Goal: Task Accomplishment & Management: Use online tool/utility

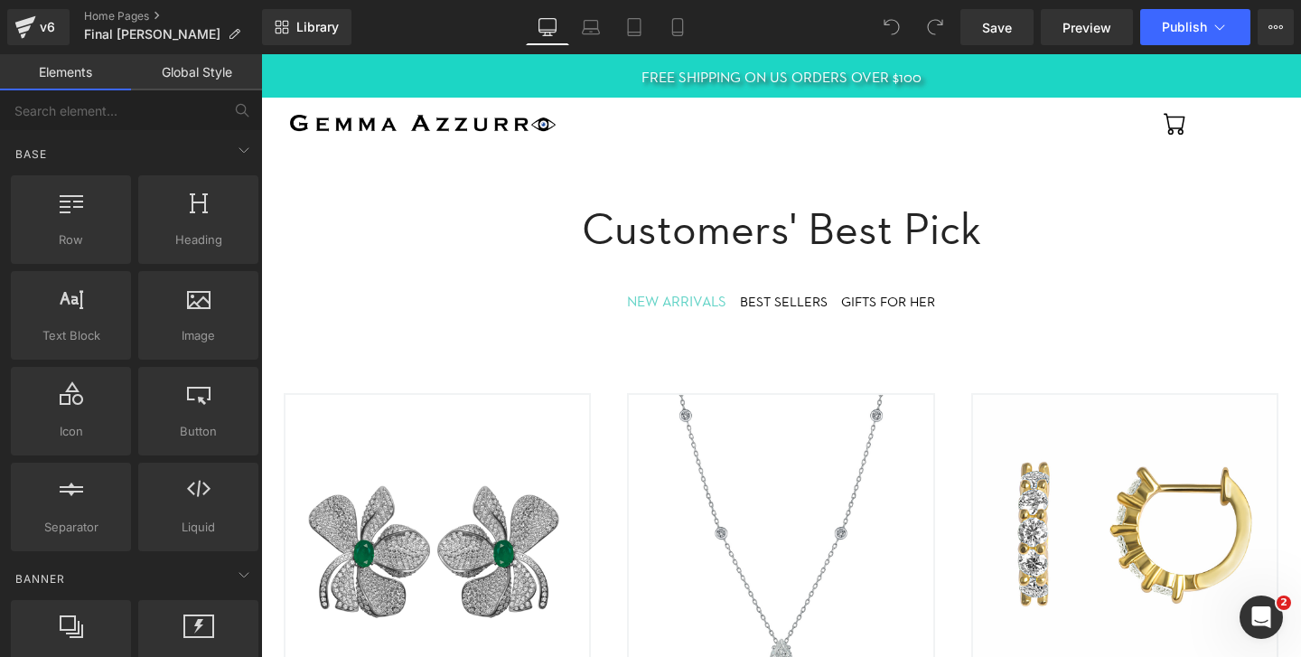
scroll to position [613, 0]
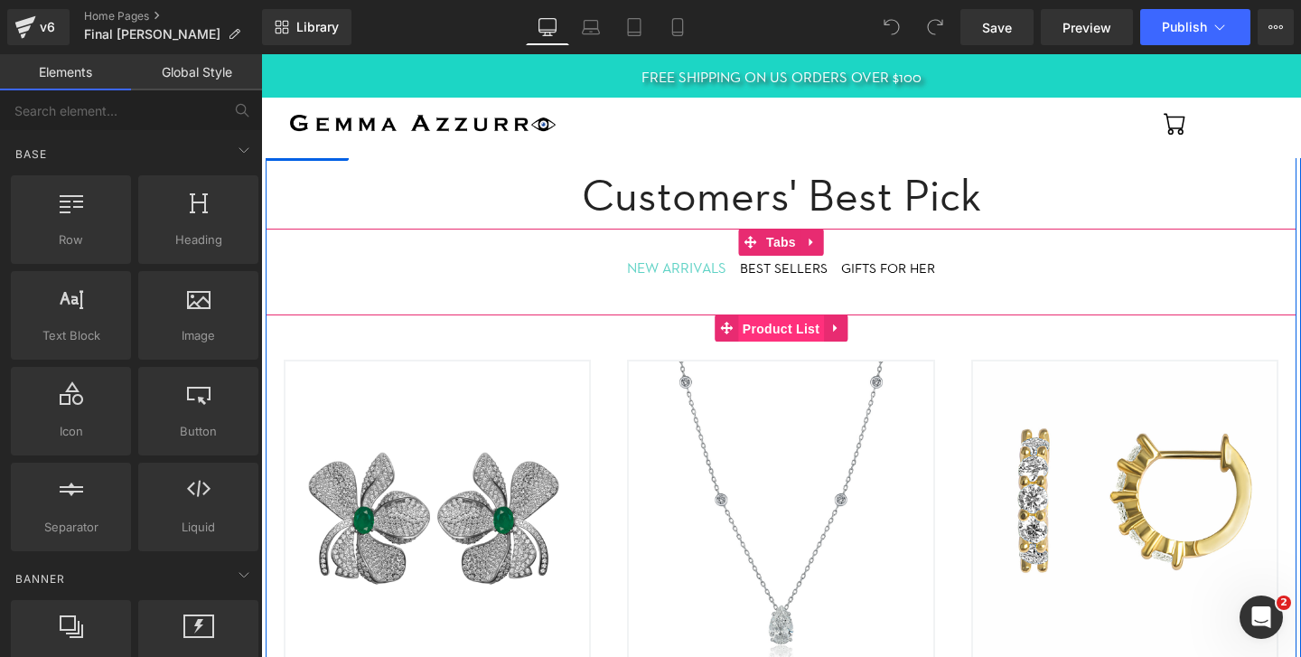
click at [774, 327] on span "Product List" at bounding box center [781, 328] width 86 height 27
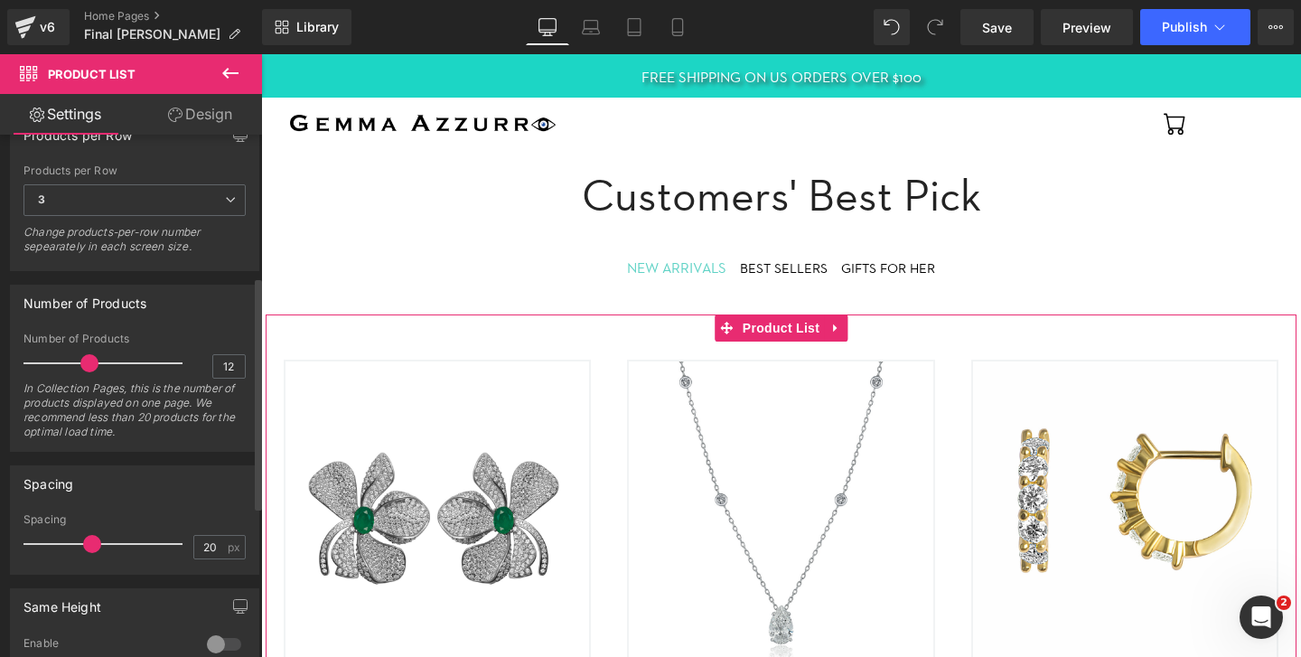
scroll to position [317, 0]
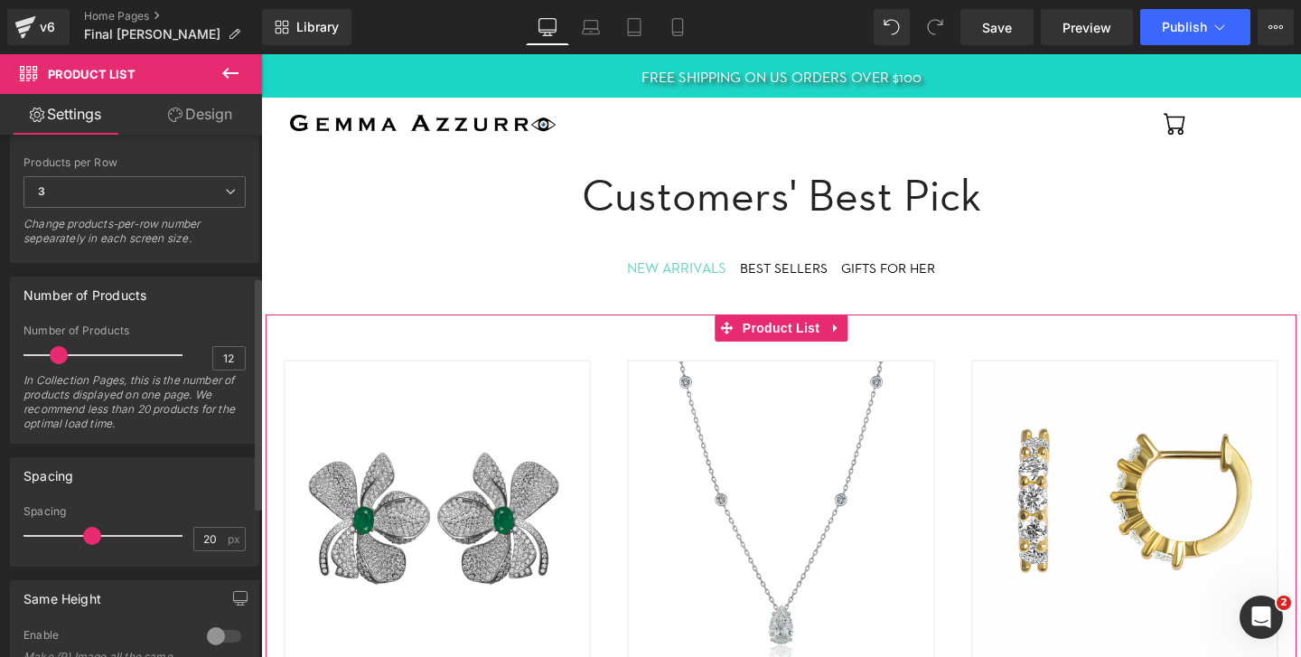
drag, startPoint x: 86, startPoint y: 357, endPoint x: 58, endPoint y: 358, distance: 28.0
click at [58, 358] on span at bounding box center [59, 355] width 18 height 18
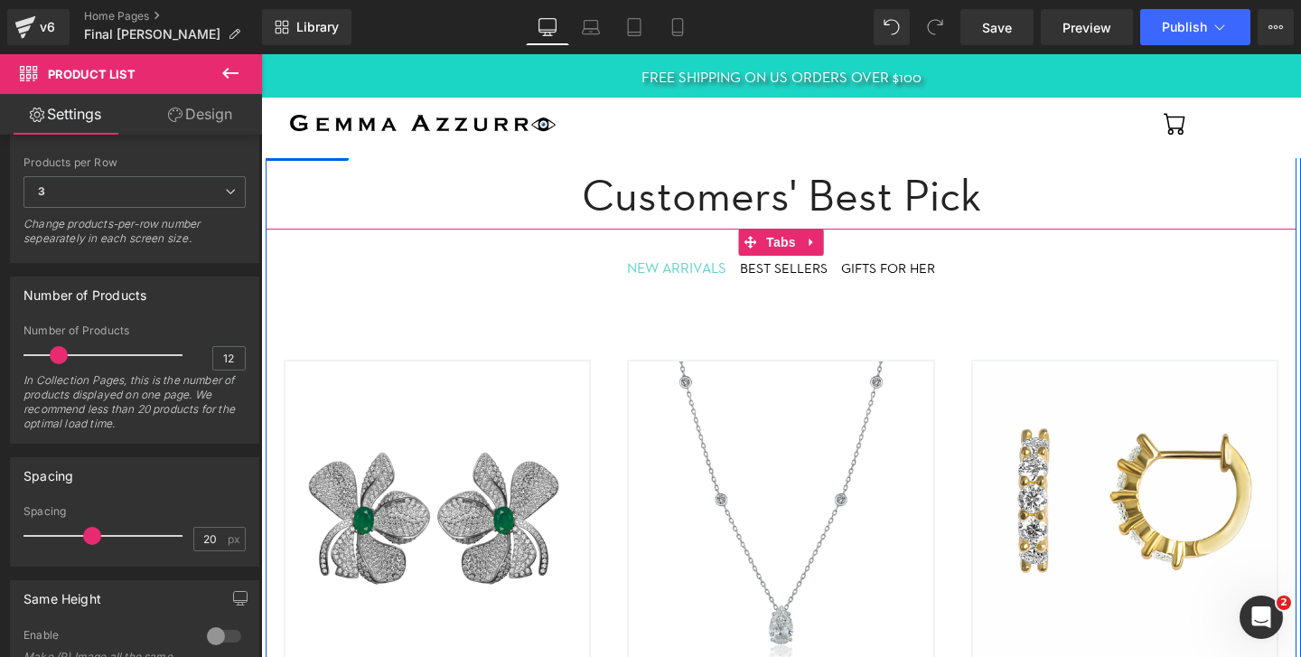
click at [769, 275] on div "BEST SELLERS Text Block" at bounding box center [784, 268] width 88 height 21
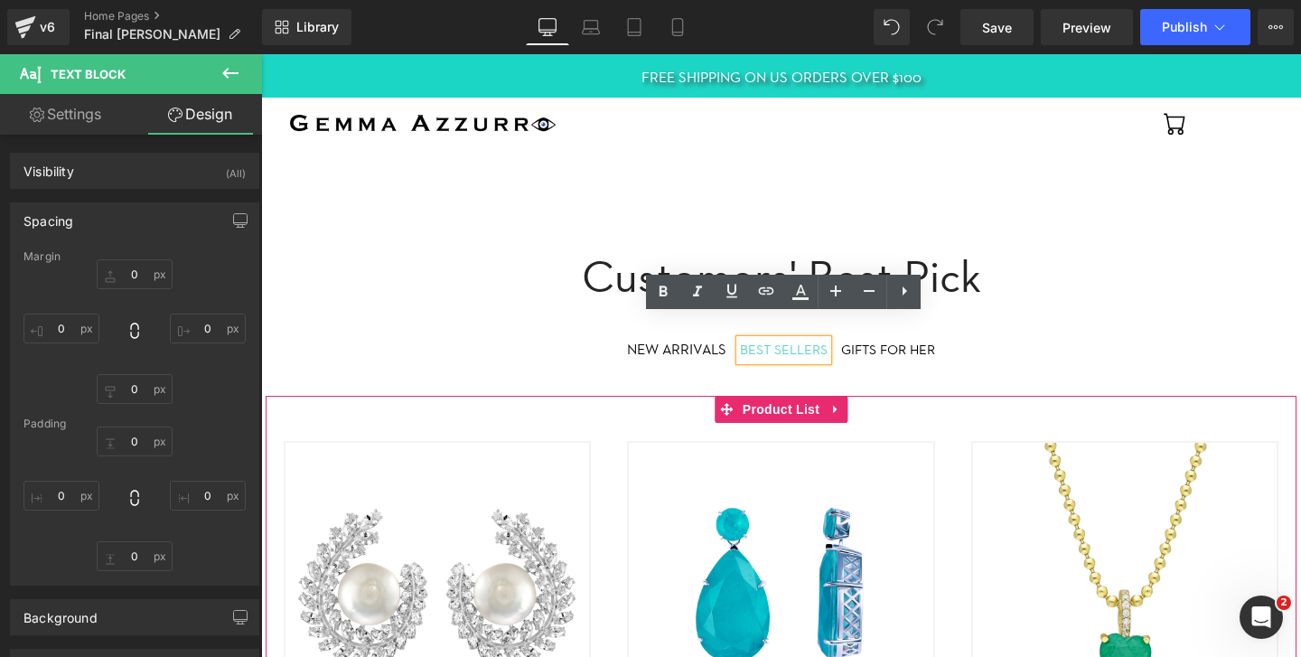
scroll to position [530, 0]
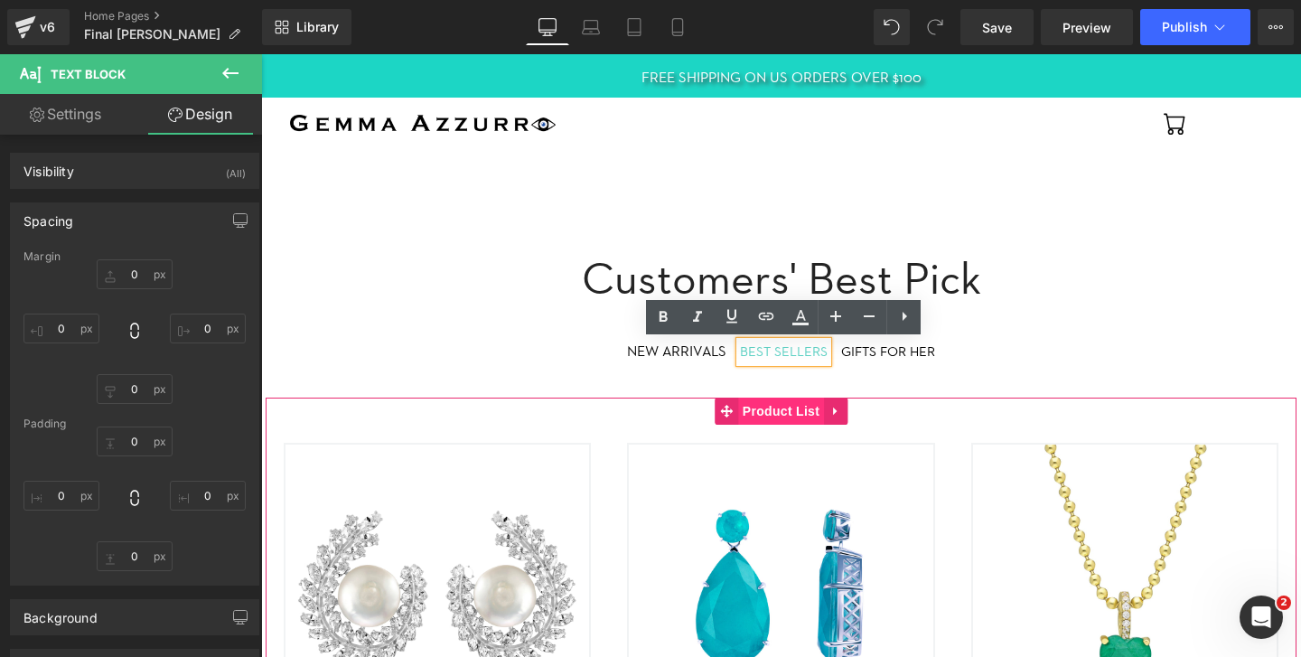
click at [784, 416] on span "Product List" at bounding box center [781, 411] width 86 height 27
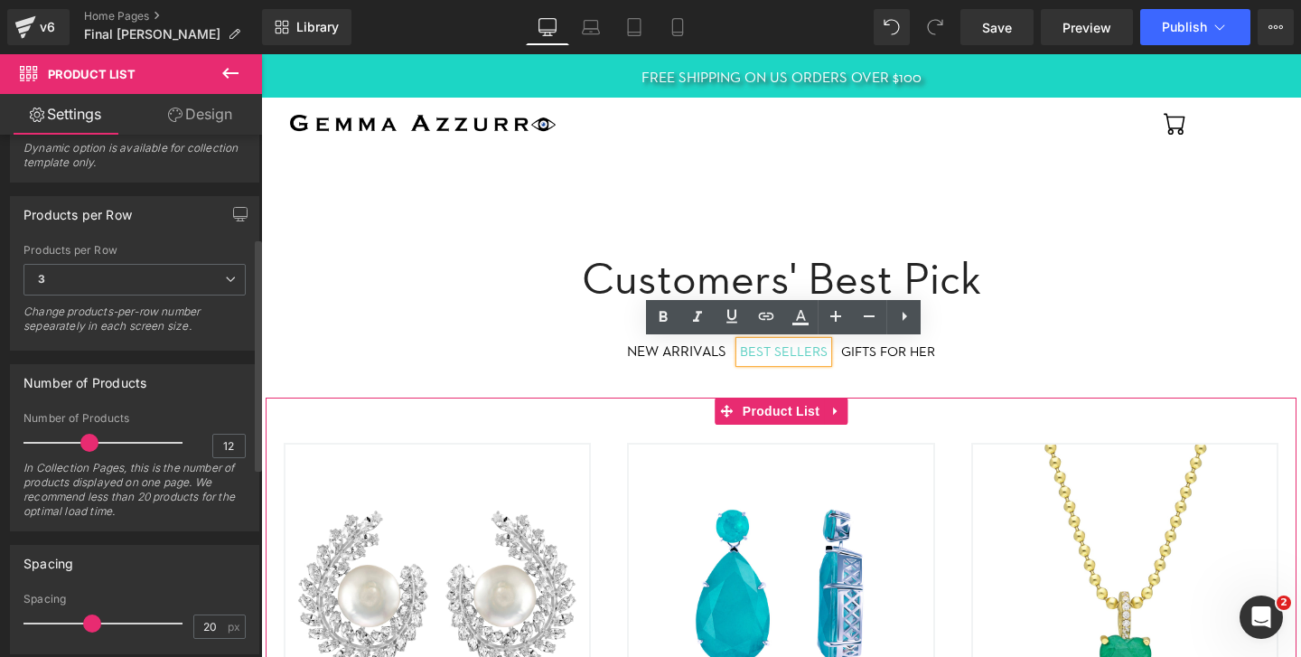
scroll to position [231, 0]
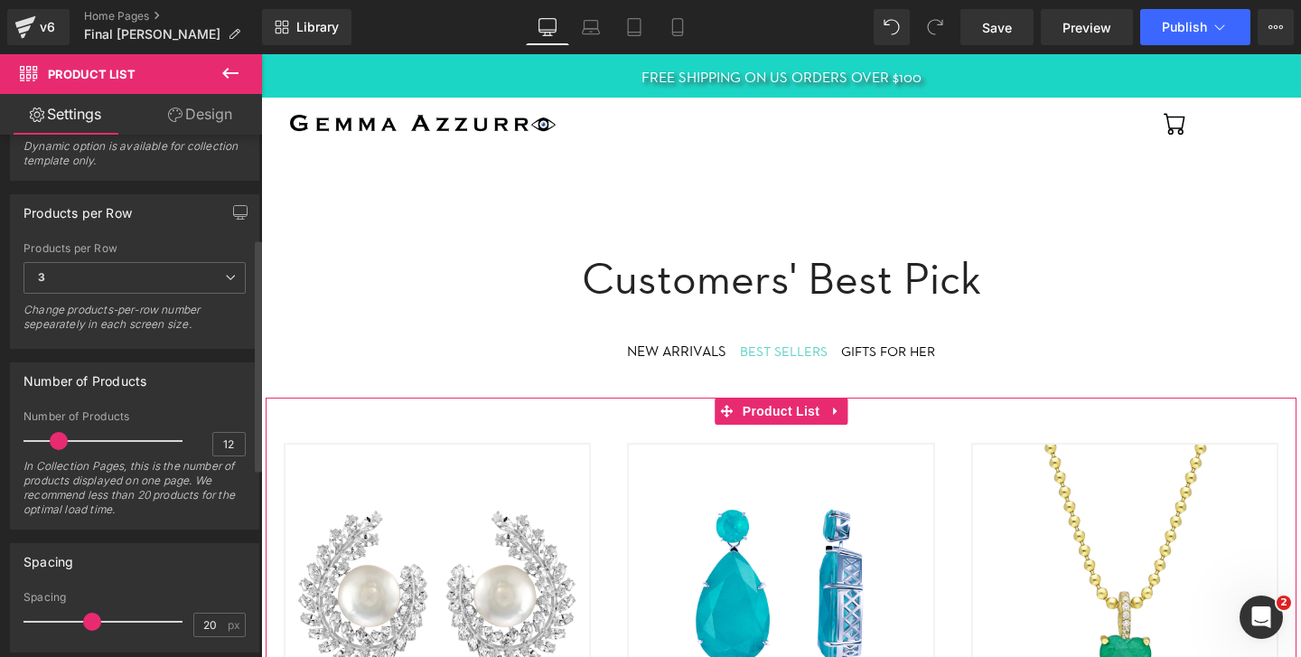
drag, startPoint x: 85, startPoint y: 444, endPoint x: 57, endPoint y: 445, distance: 28.0
click at [57, 445] on span at bounding box center [59, 441] width 18 height 18
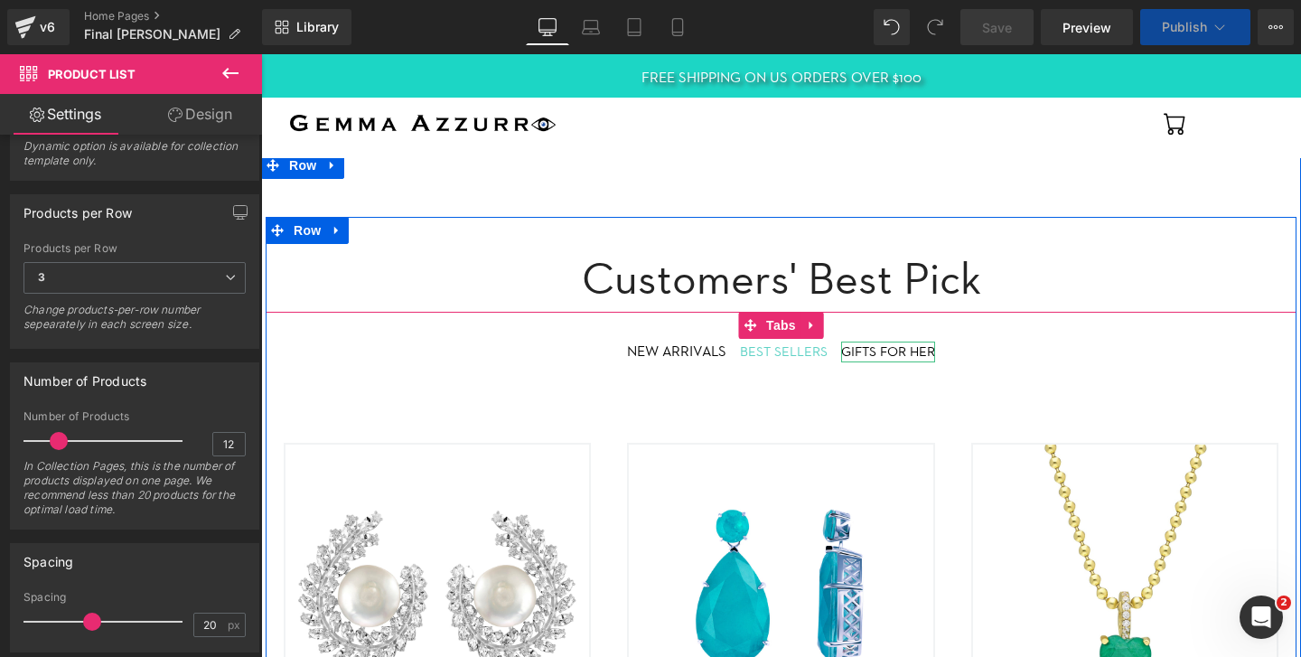
click at [904, 356] on div "GIFTS FOR HER" at bounding box center [888, 352] width 94 height 21
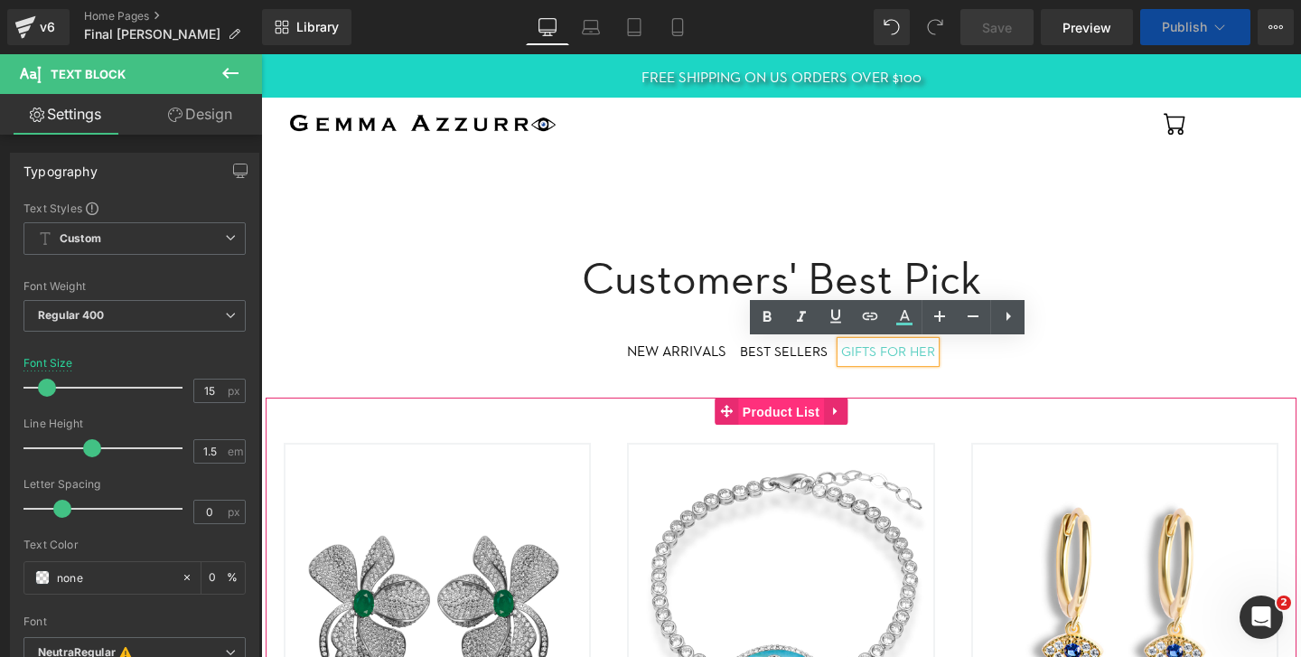
click at [792, 410] on span "Product List" at bounding box center [781, 411] width 86 height 27
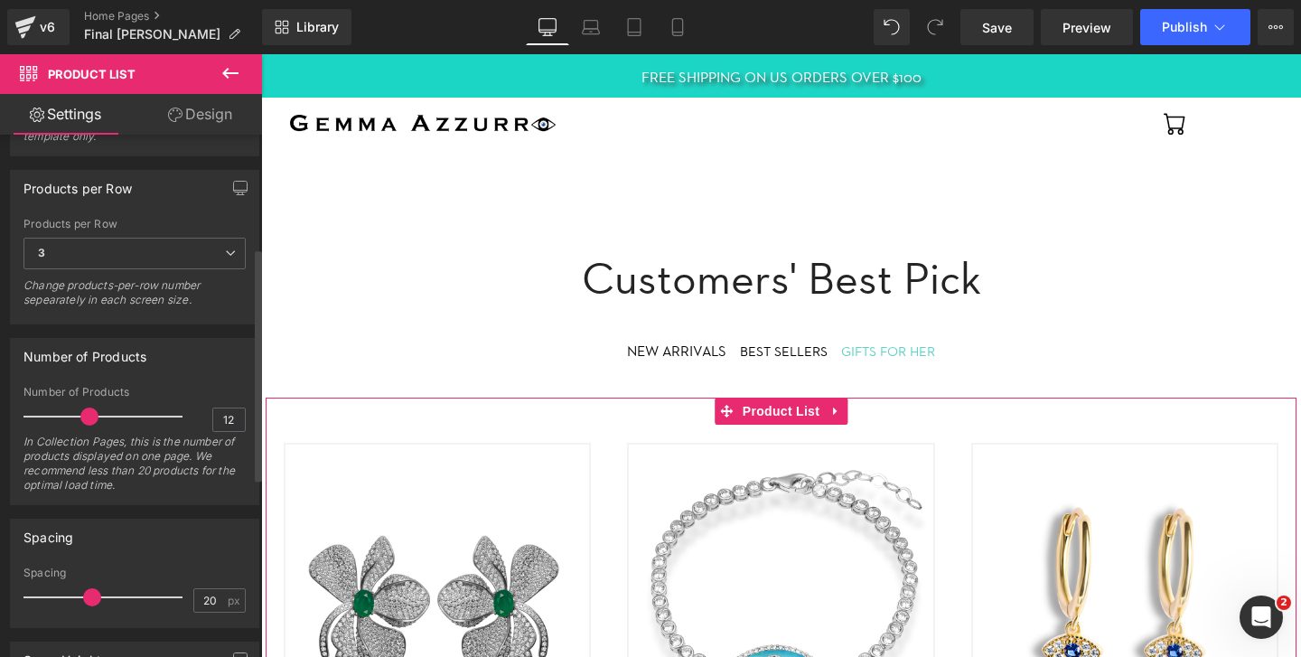
scroll to position [257, 0]
drag, startPoint x: 86, startPoint y: 419, endPoint x: 58, endPoint y: 419, distance: 28.0
click at [58, 419] on span at bounding box center [59, 416] width 18 height 18
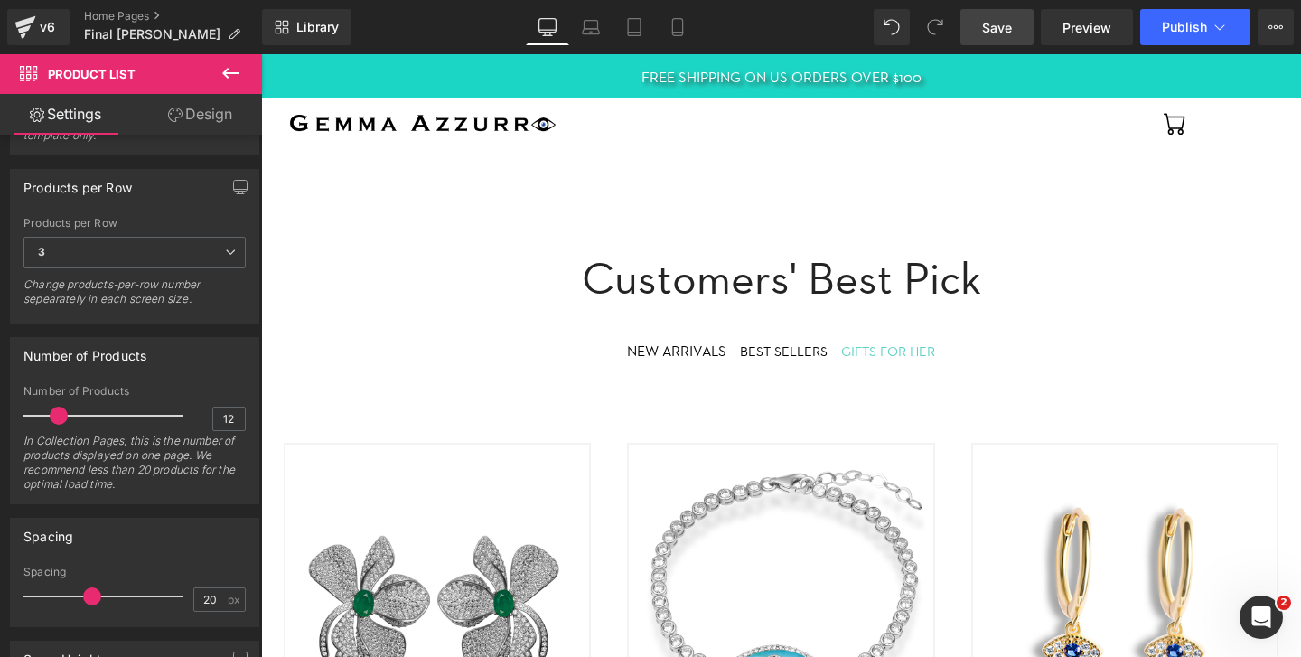
click at [987, 28] on span "Save" at bounding box center [997, 27] width 30 height 19
click at [1183, 24] on span "Publish" at bounding box center [1184, 27] width 45 height 14
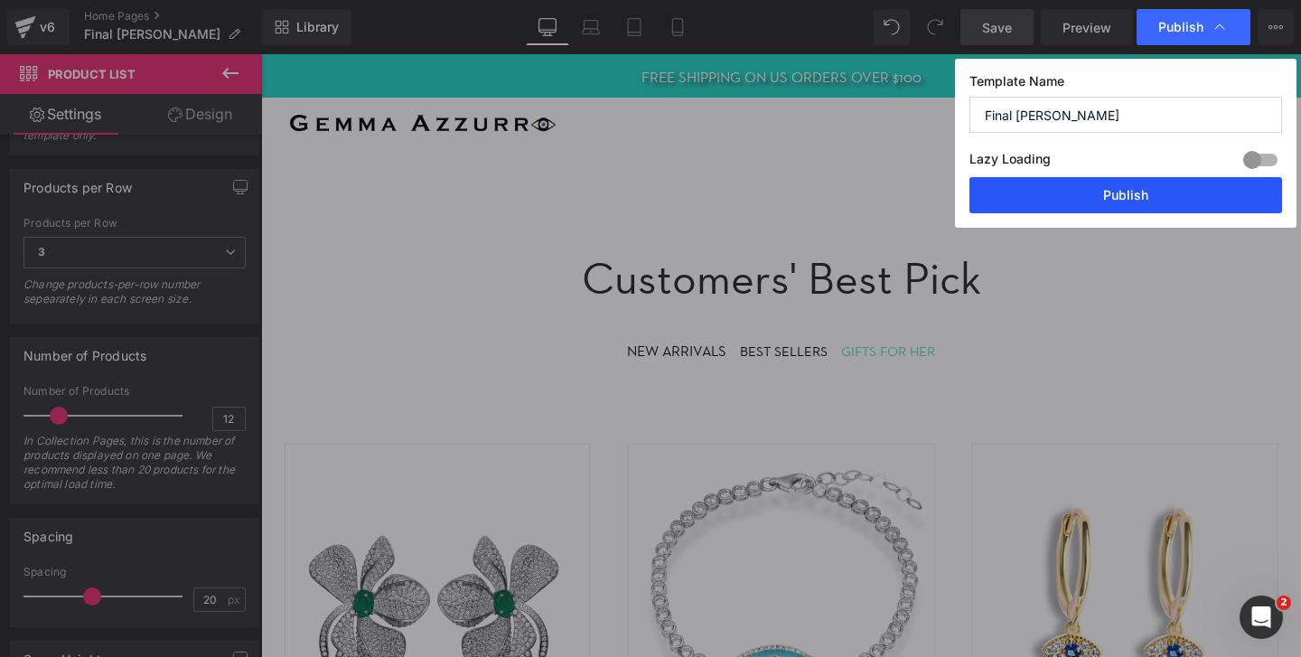
click at [1137, 200] on button "Publish" at bounding box center [1125, 195] width 313 height 36
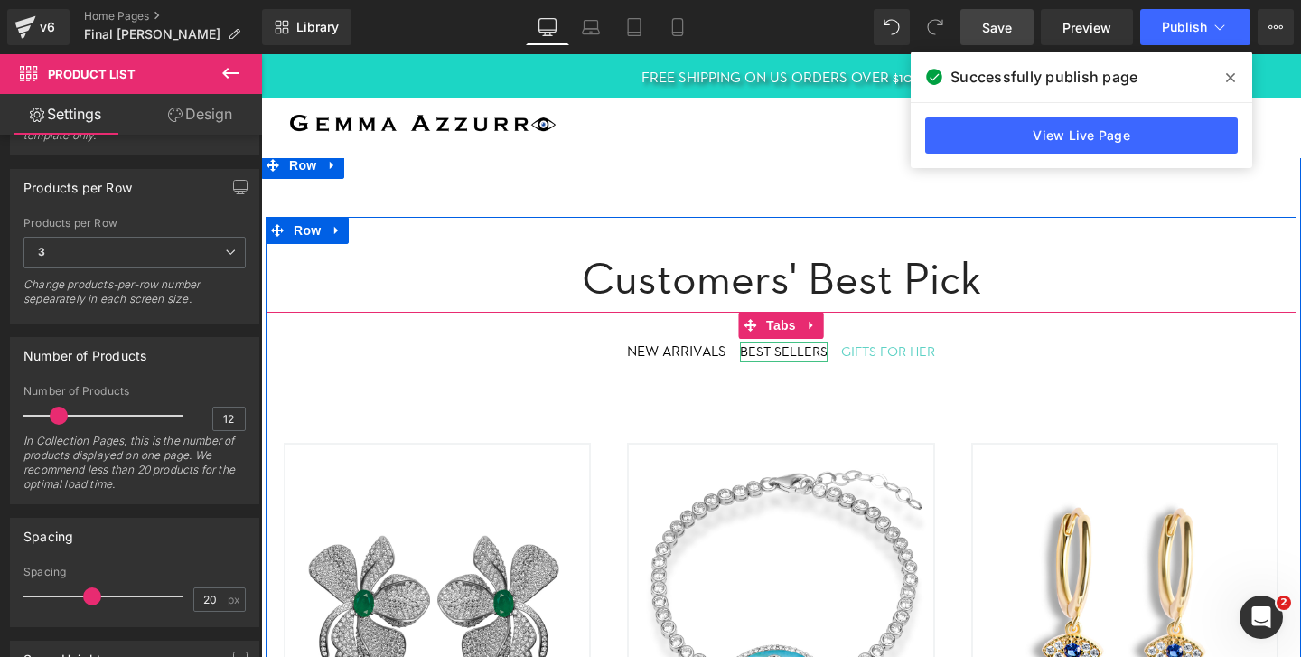
click at [793, 348] on div "BEST SELLERS" at bounding box center [784, 352] width 88 height 21
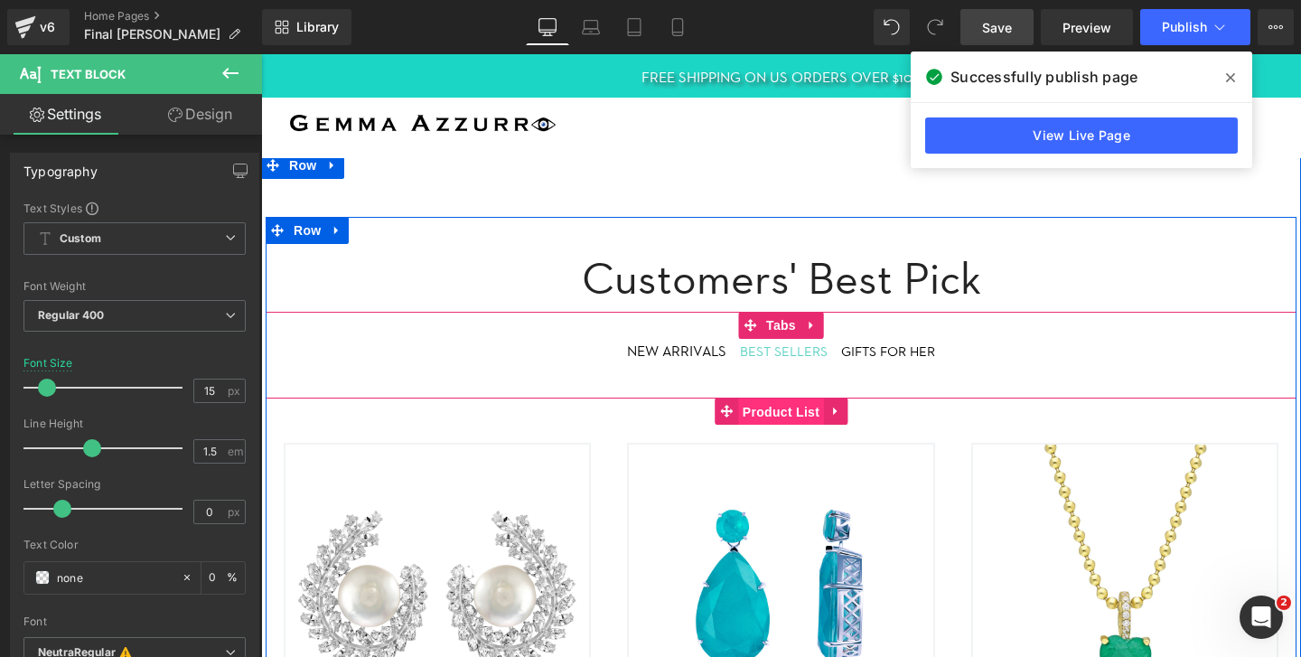
click at [782, 410] on span "Product List" at bounding box center [781, 411] width 86 height 27
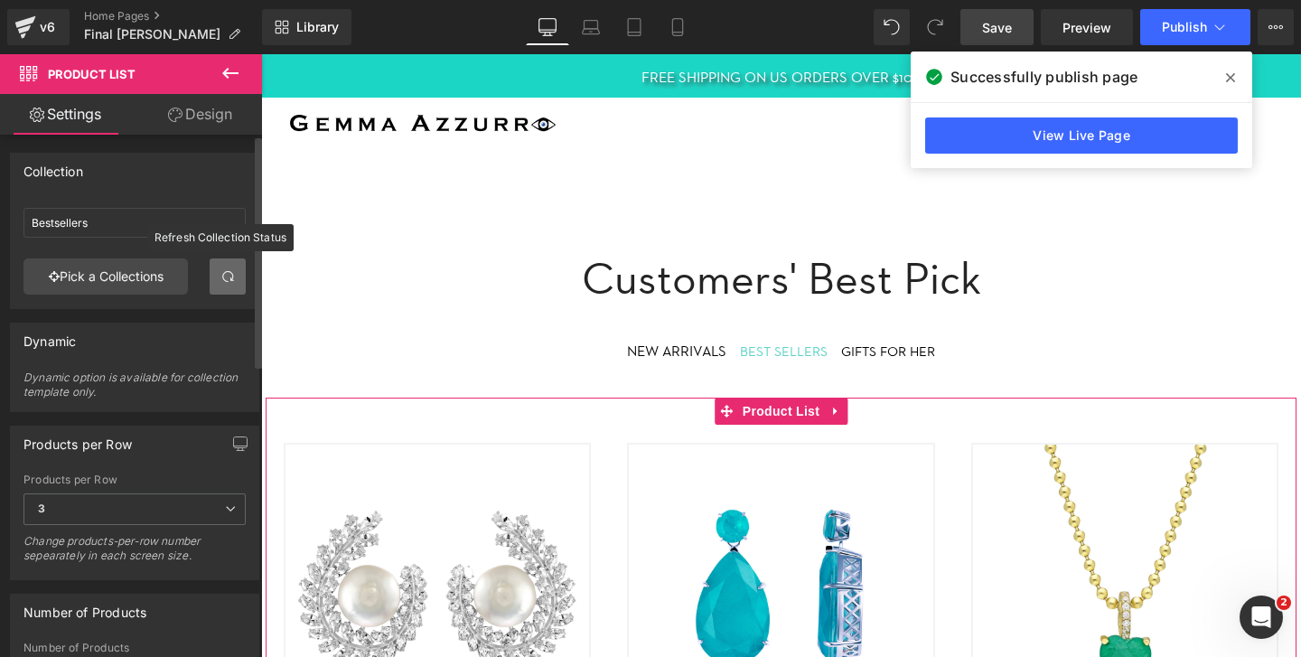
click at [220, 276] on span at bounding box center [227, 276] width 14 height 14
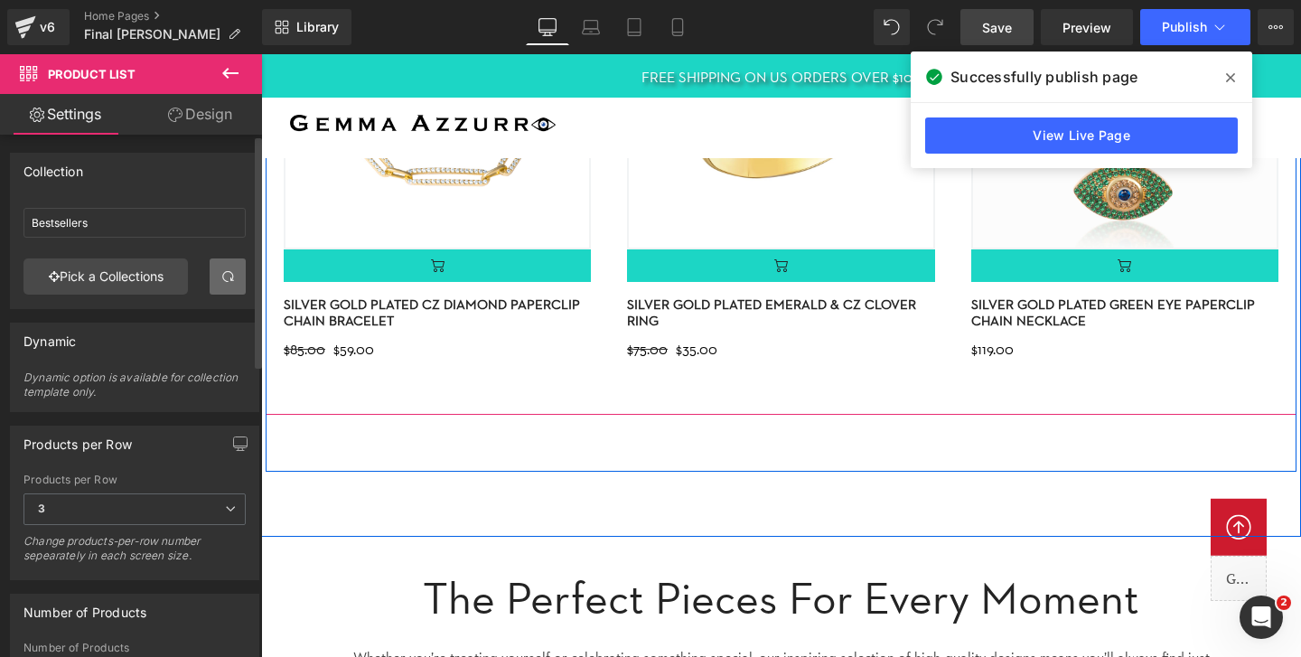
scroll to position [1501, 0]
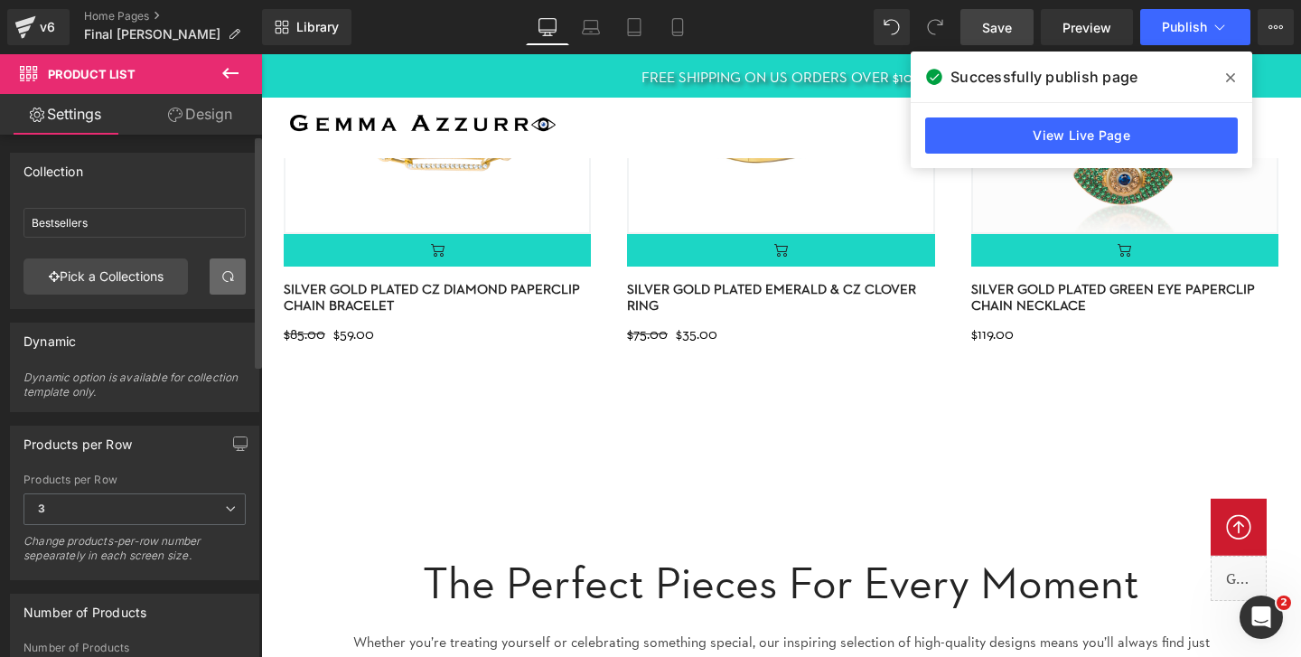
click at [997, 23] on span "Save" at bounding box center [997, 27] width 30 height 19
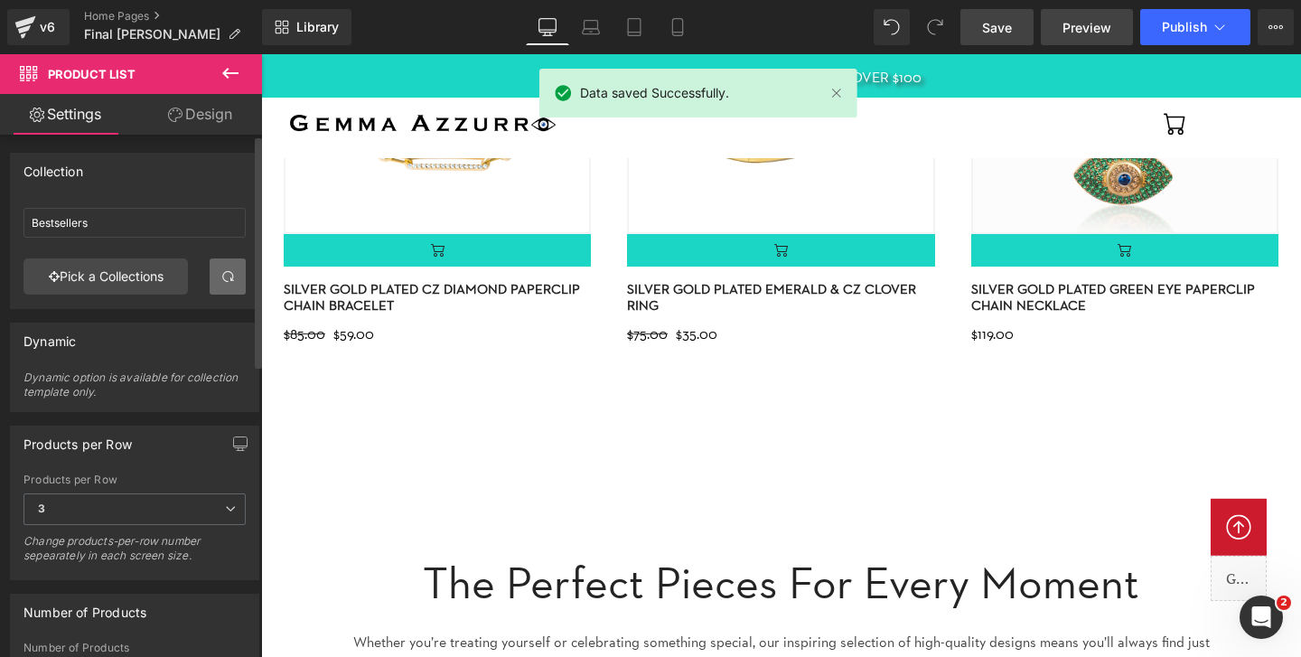
click at [1071, 33] on span "Preview" at bounding box center [1086, 27] width 49 height 19
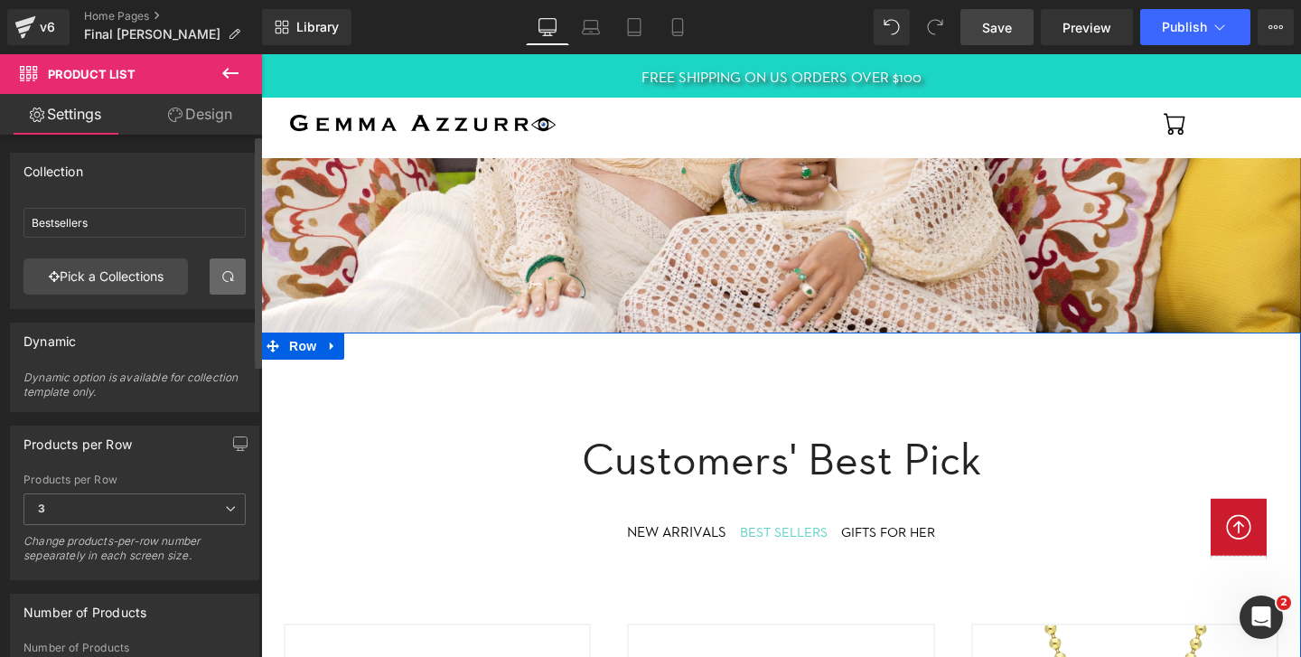
scroll to position [0, 0]
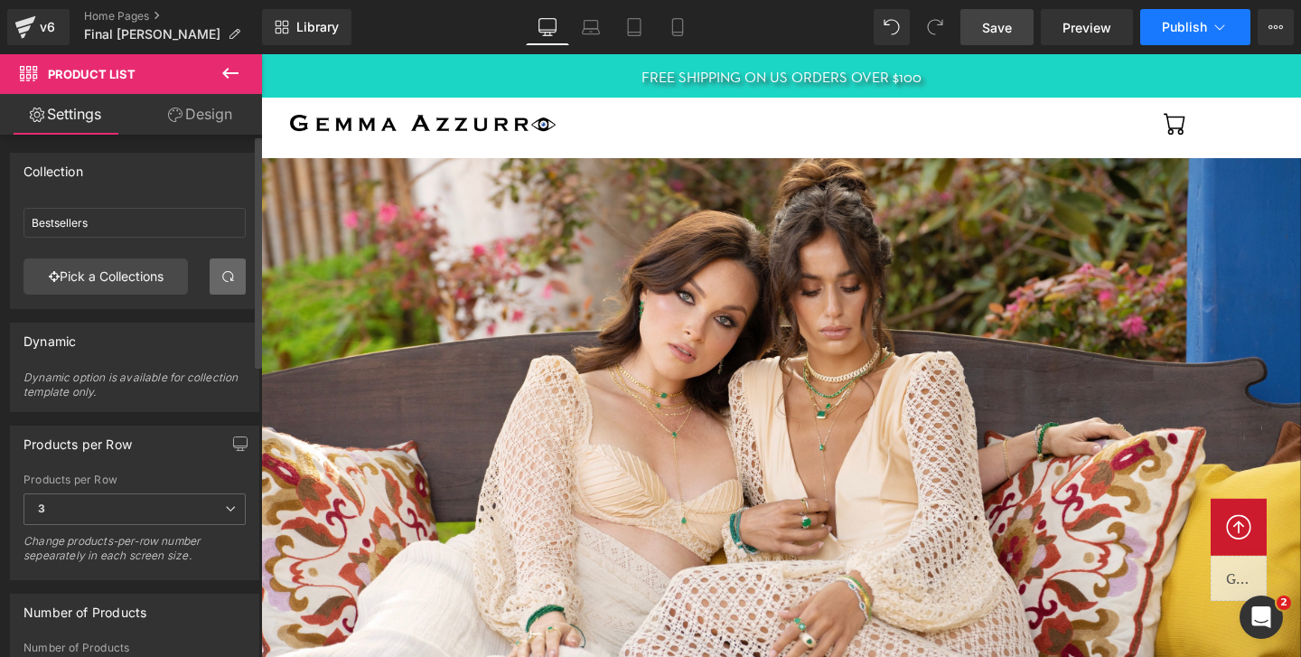
click at [1179, 18] on button "Publish" at bounding box center [1195, 27] width 110 height 36
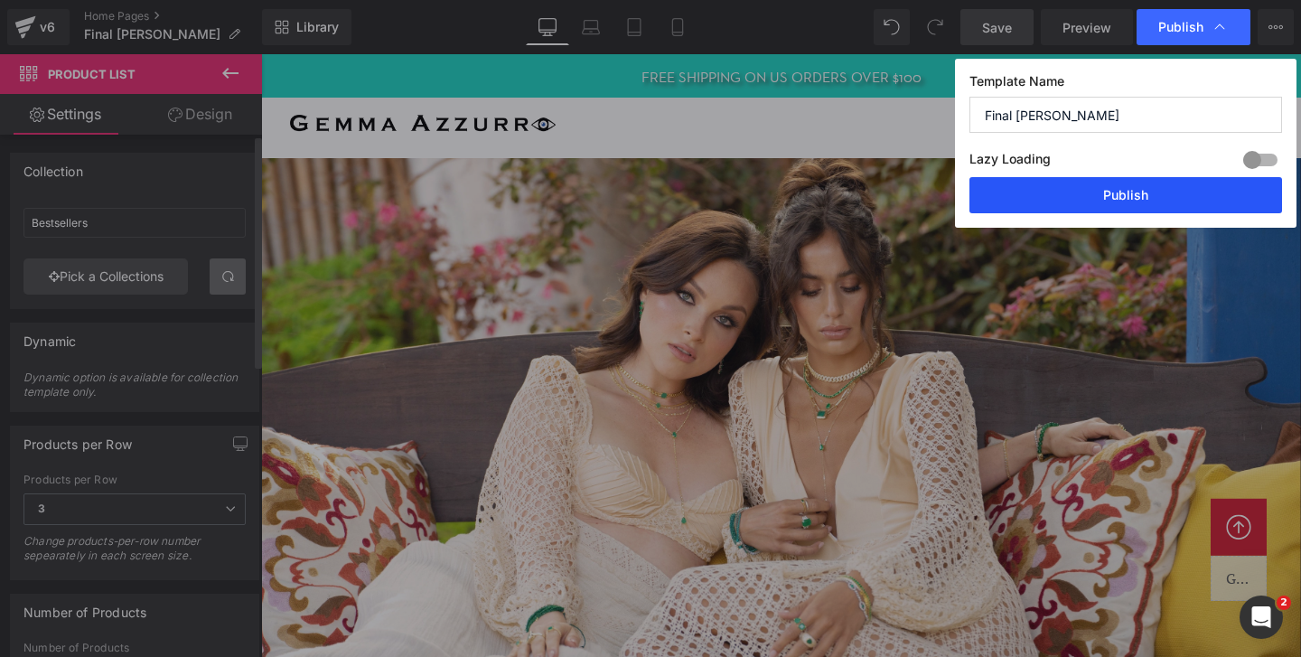
click at [1152, 197] on button "Publish" at bounding box center [1125, 195] width 313 height 36
